Goal: Task Accomplishment & Management: Use online tool/utility

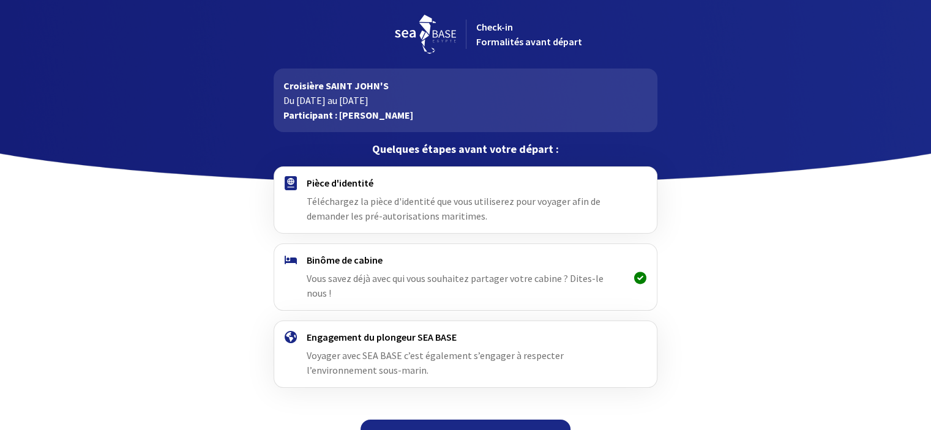
scroll to position [10, 0]
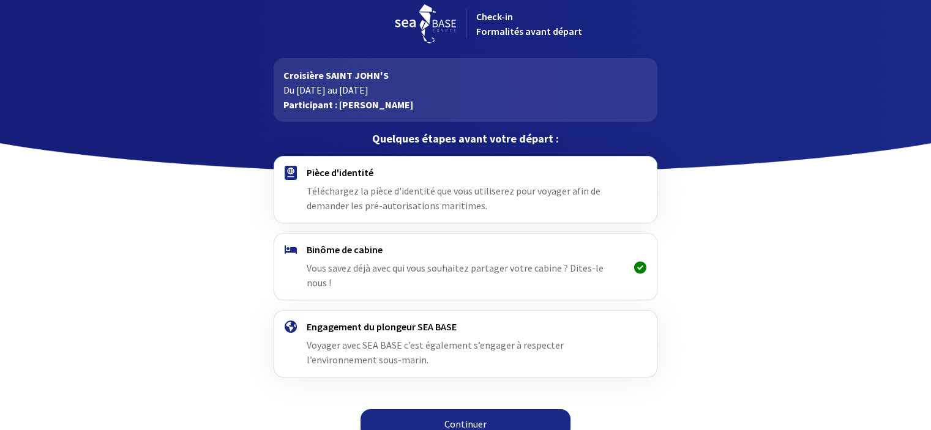
click at [470, 410] on link "Continuer" at bounding box center [466, 424] width 210 height 29
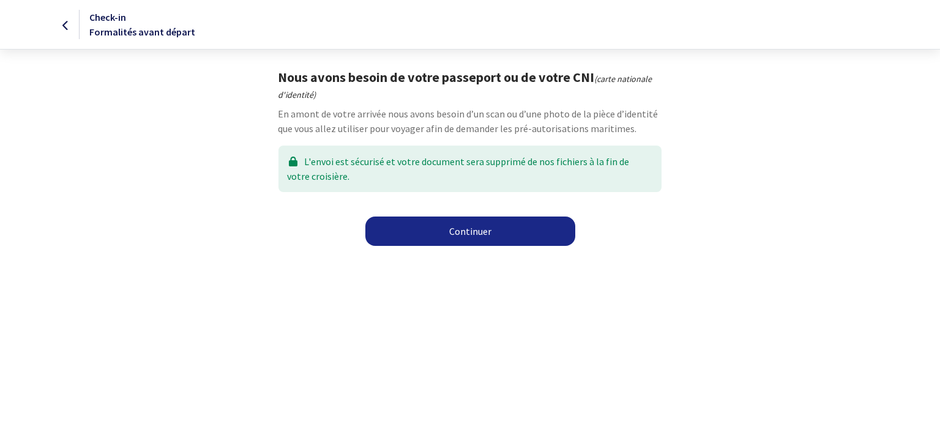
click at [462, 225] on link "Continuer" at bounding box center [470, 231] width 210 height 29
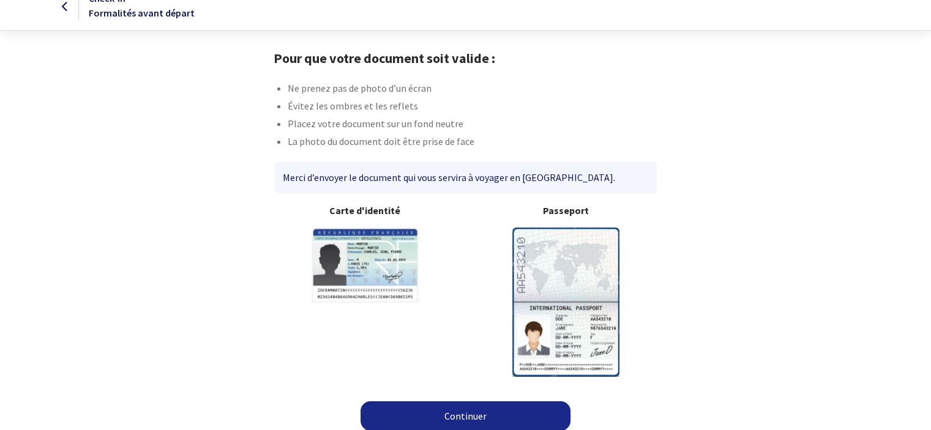
scroll to position [26, 0]
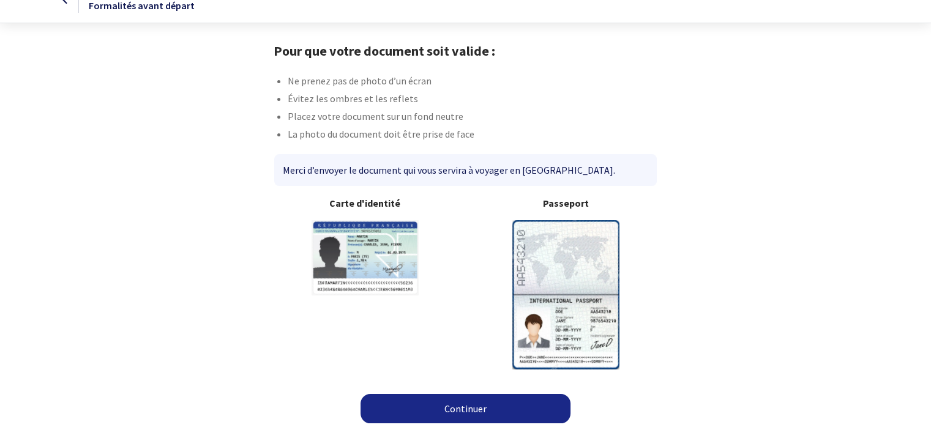
click at [490, 417] on link "Continuer" at bounding box center [466, 408] width 210 height 29
